Goal: Task Accomplishment & Management: Manage account settings

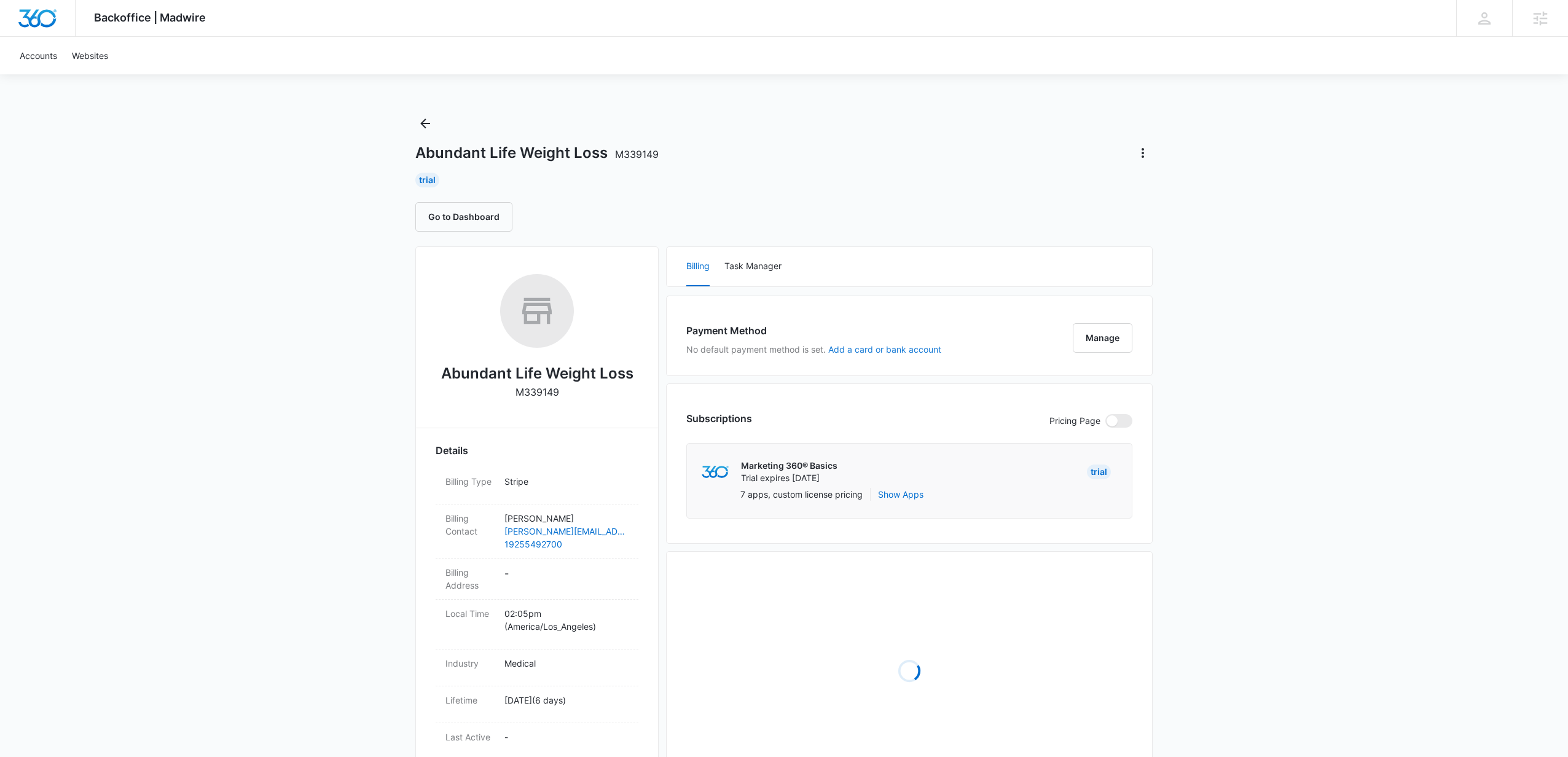
click at [904, 350] on button "Add a card or bank account" at bounding box center [885, 349] width 113 height 9
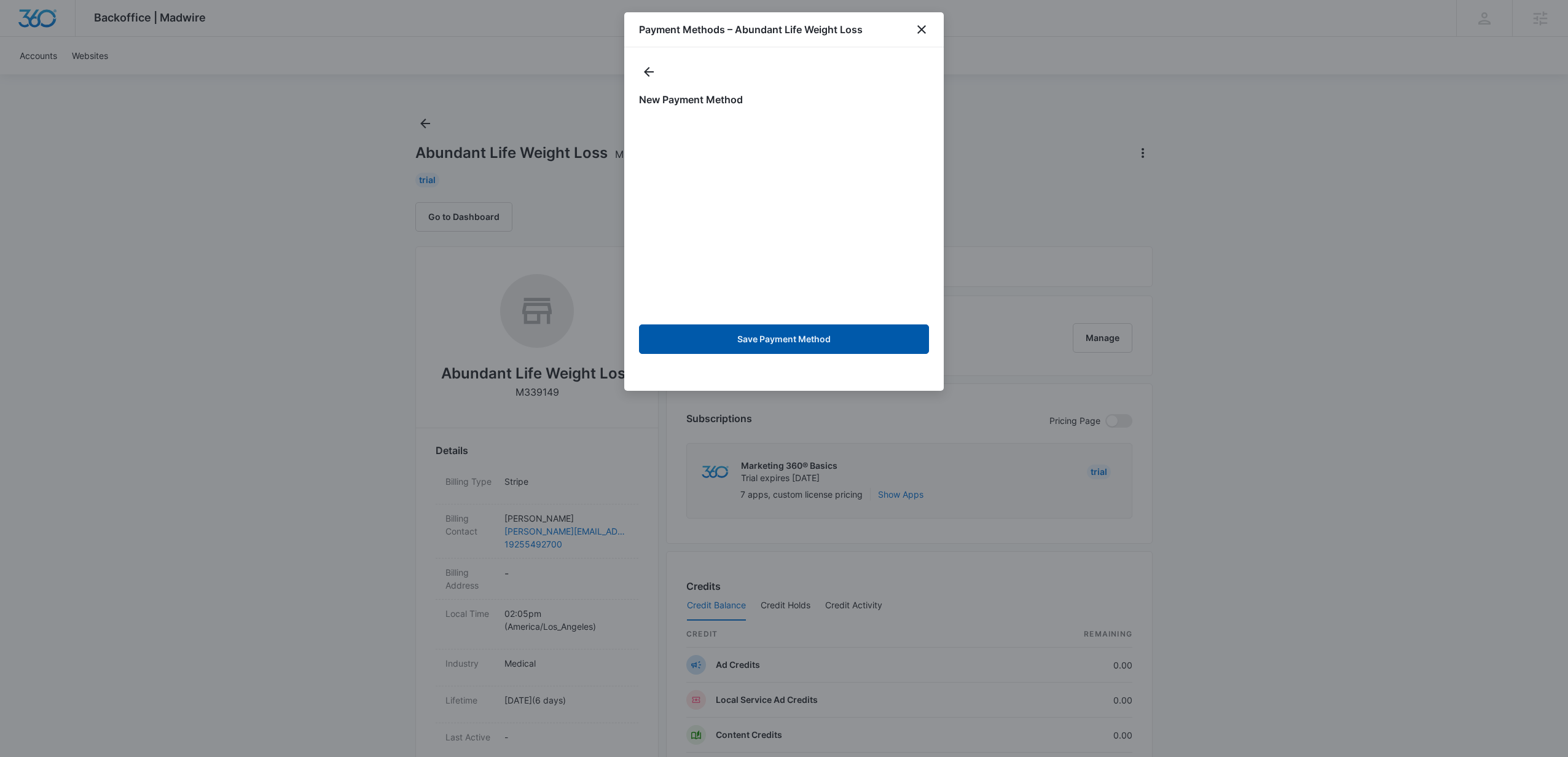
click at [776, 338] on button "Save Payment Method" at bounding box center [784, 339] width 290 height 30
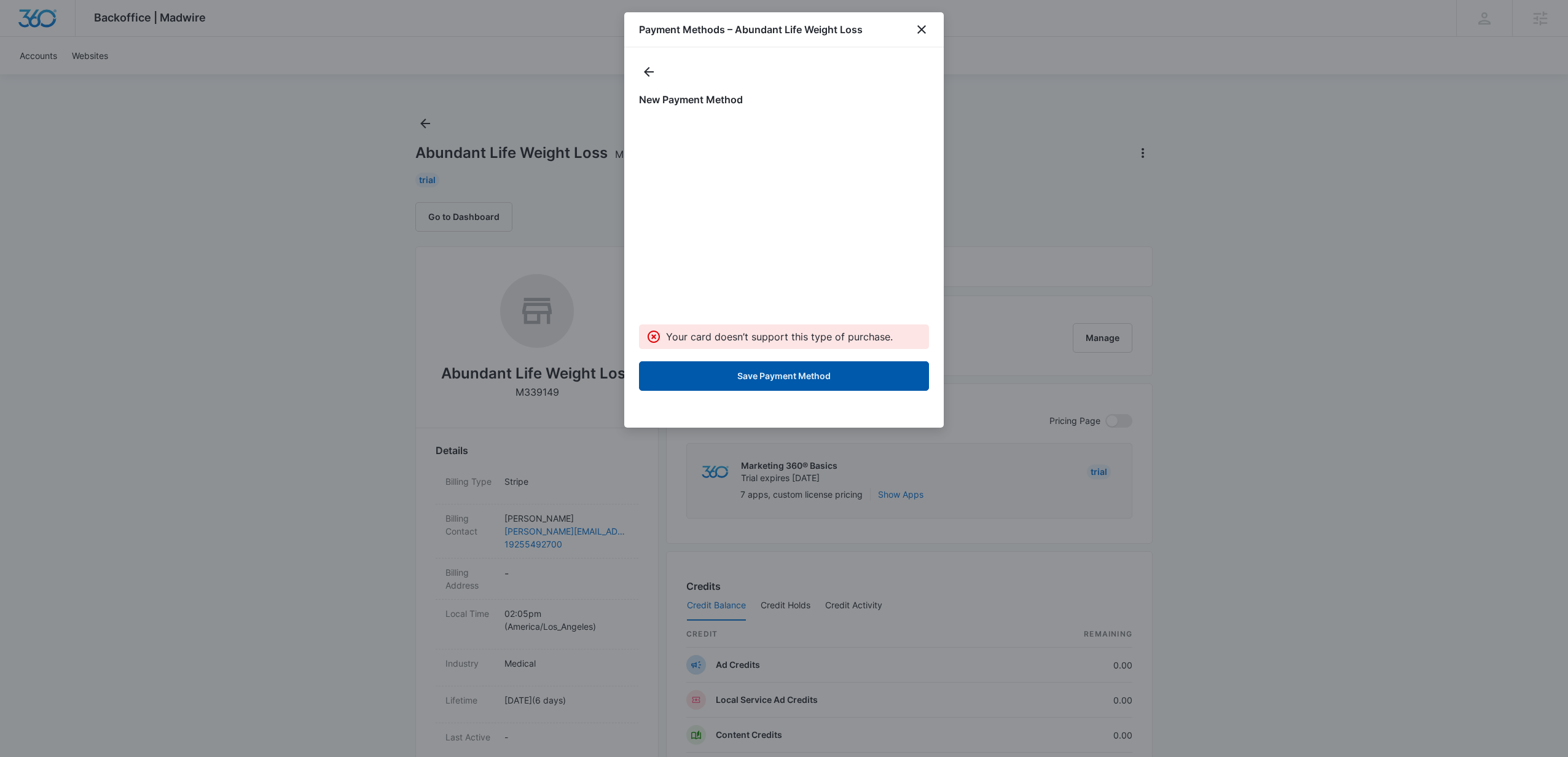
click at [766, 377] on button "Save Payment Method" at bounding box center [784, 376] width 290 height 30
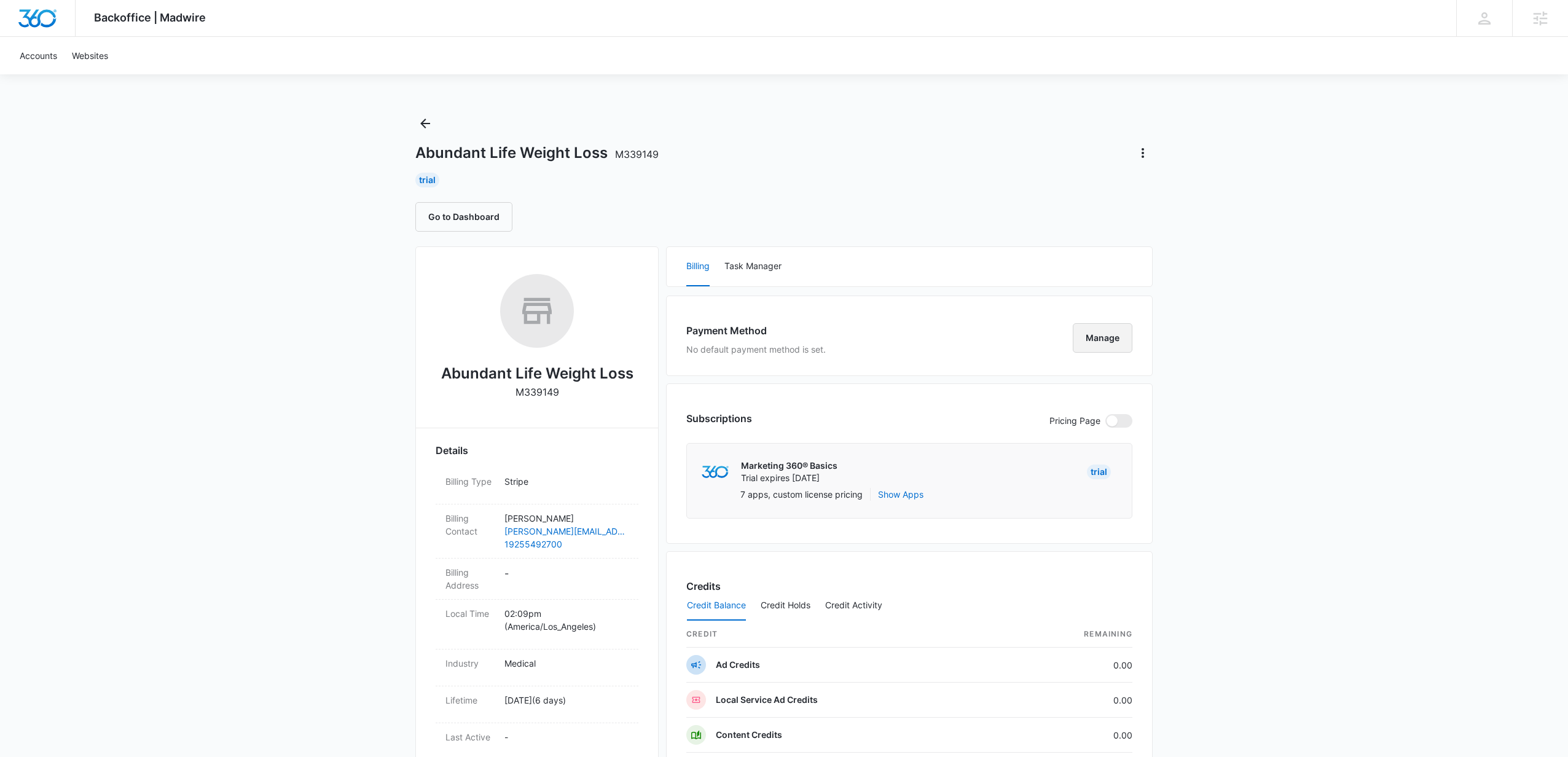
click at [1089, 344] on button "Manage" at bounding box center [1103, 338] width 59 height 30
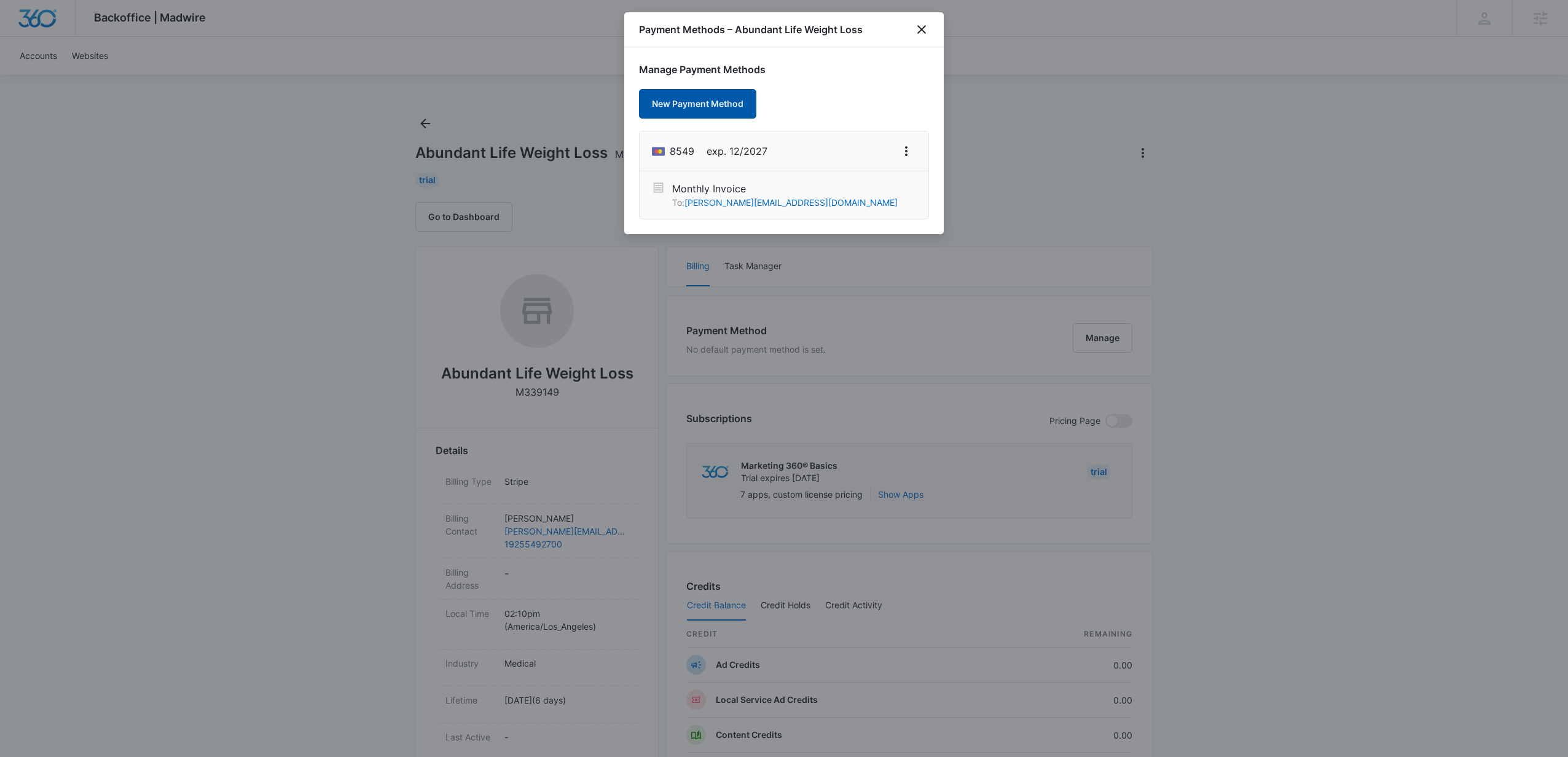
click at [701, 108] on button "New Payment Method" at bounding box center [697, 104] width 117 height 30
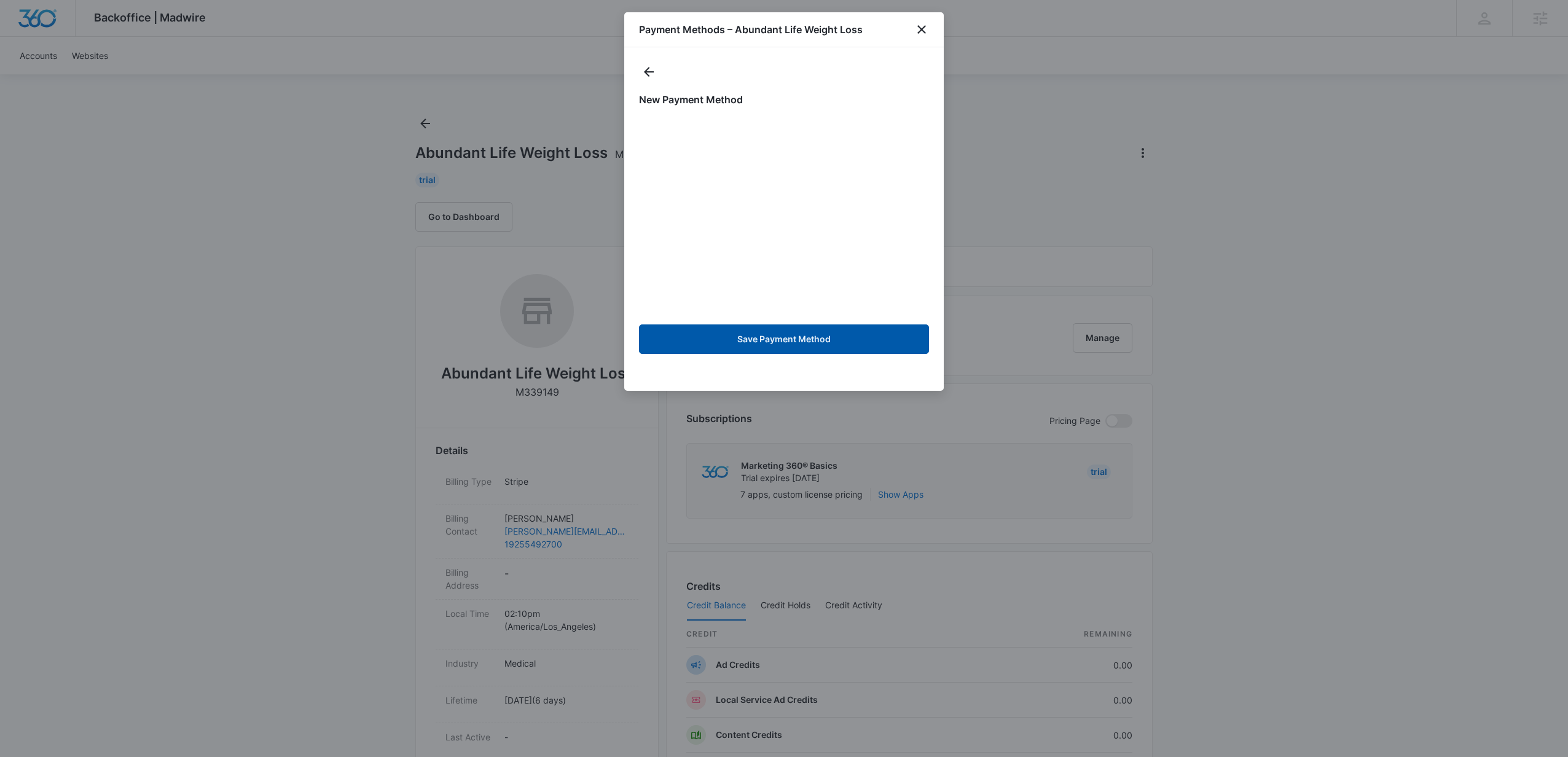
click at [771, 341] on button "Save Payment Method" at bounding box center [784, 339] width 290 height 30
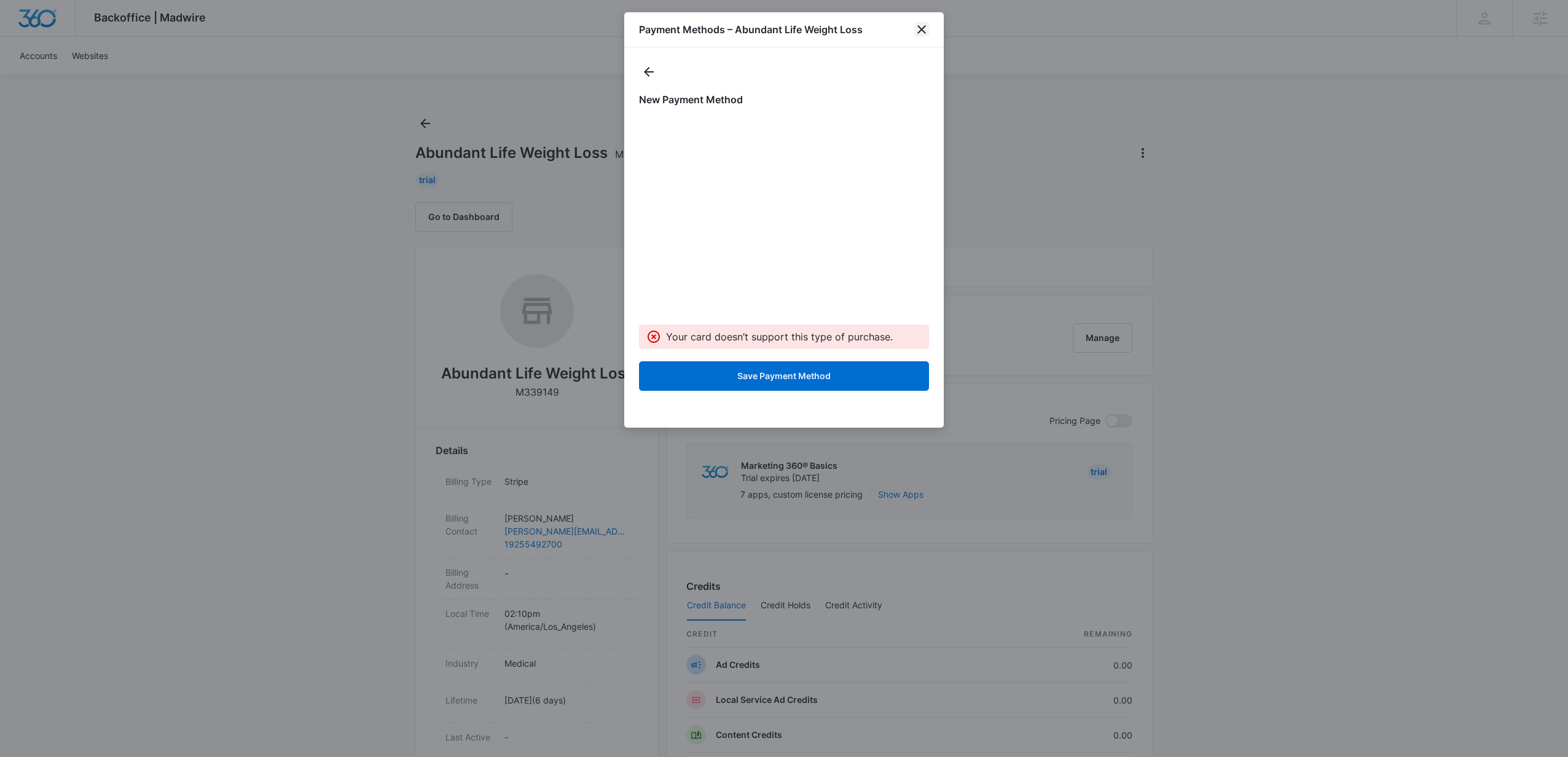
click at [923, 31] on icon "close" at bounding box center [922, 30] width 9 height 9
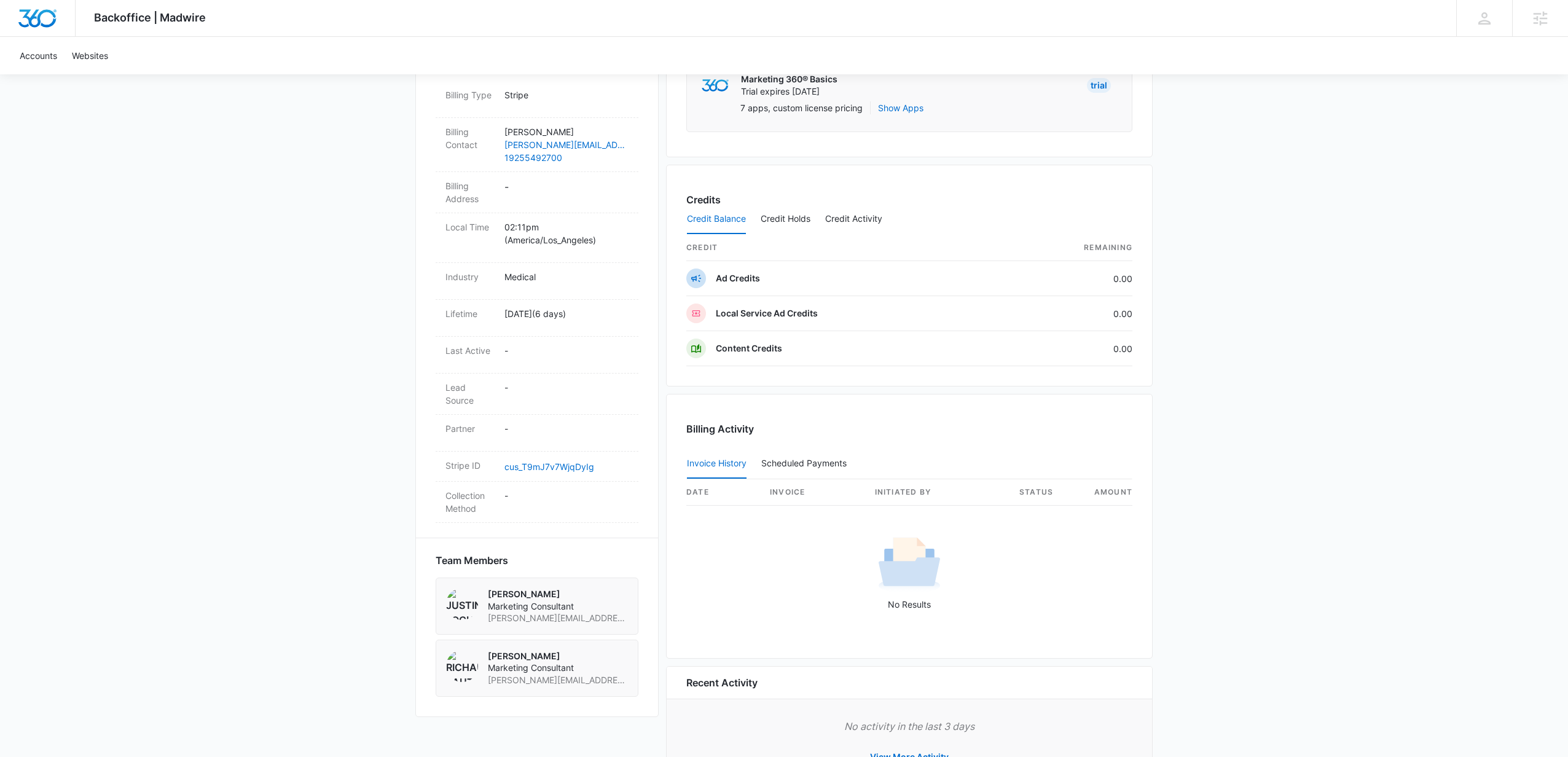
scroll to position [445, 0]
